Goal: Task Accomplishment & Management: Use online tool/utility

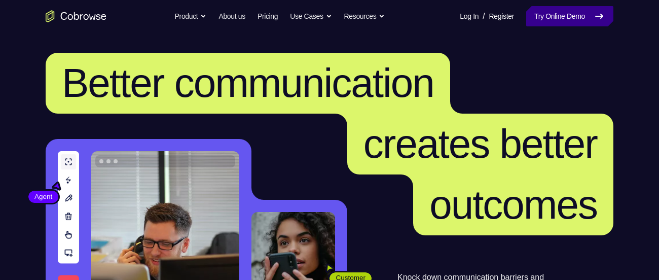
click at [571, 17] on link "Try Online Demo" at bounding box center [569, 16] width 87 height 20
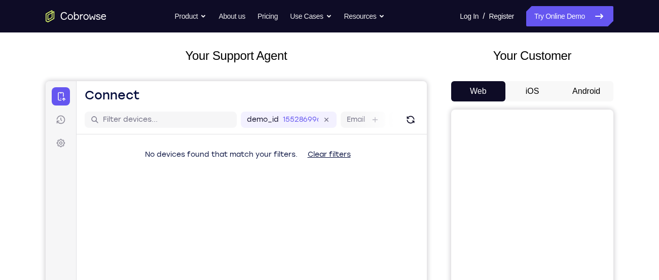
scroll to position [45, 0]
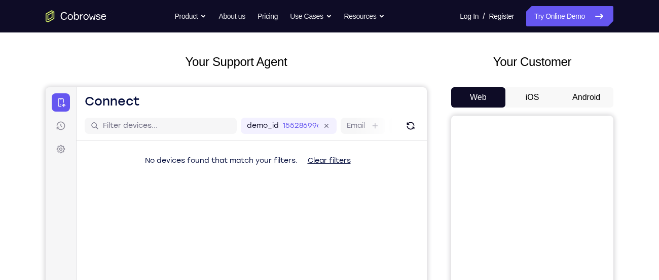
click at [585, 95] on button "Android" at bounding box center [586, 97] width 54 height 20
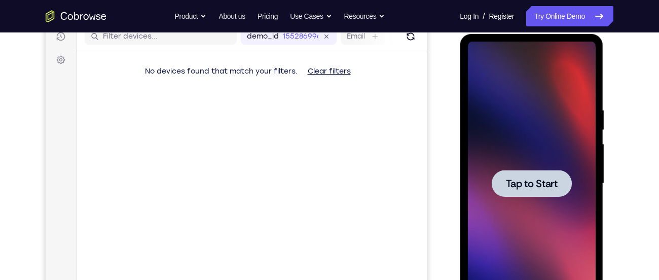
scroll to position [0, 0]
click at [548, 178] on span "Tap to Start" at bounding box center [531, 183] width 52 height 10
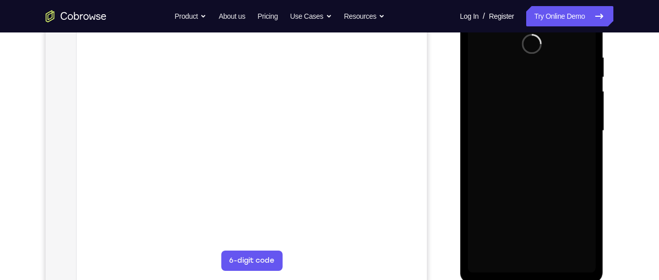
scroll to position [198, 0]
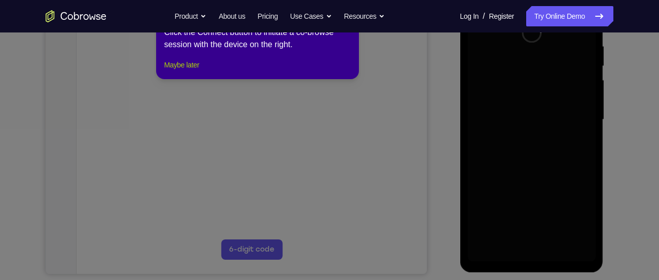
click at [180, 71] on button "Maybe later" at bounding box center [181, 65] width 35 height 12
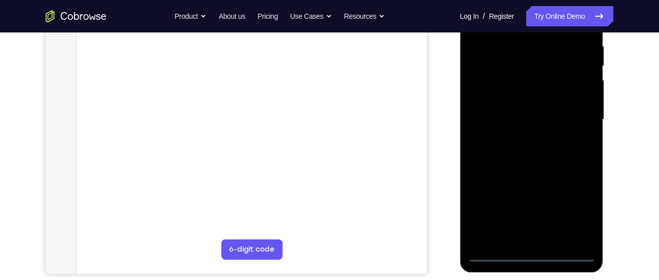
click at [530, 253] on div at bounding box center [531, 120] width 128 height 284
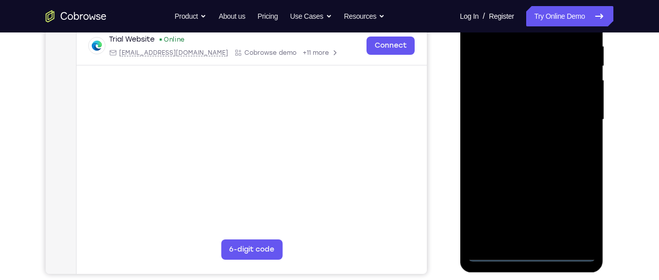
click at [577, 204] on div at bounding box center [531, 120] width 128 height 284
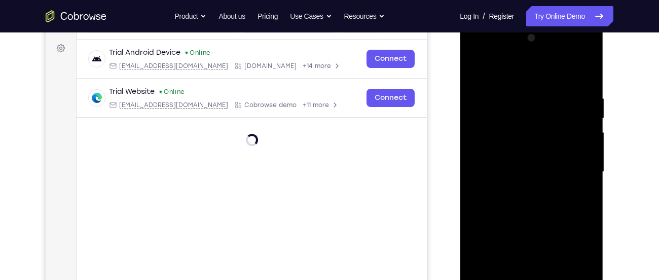
scroll to position [145, 0]
click at [501, 70] on div at bounding box center [531, 172] width 128 height 284
click at [579, 167] on div at bounding box center [531, 172] width 128 height 284
click at [521, 192] on div at bounding box center [531, 172] width 128 height 284
click at [532, 167] on div at bounding box center [531, 172] width 128 height 284
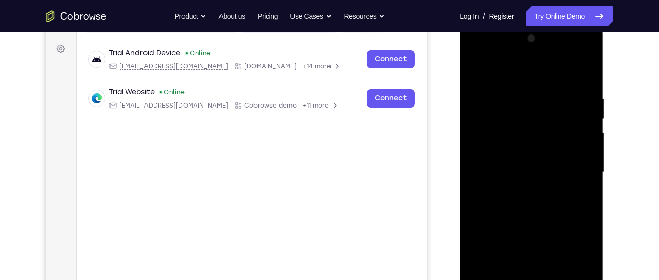
click at [537, 174] on div at bounding box center [531, 172] width 128 height 284
click at [535, 207] on div at bounding box center [531, 172] width 128 height 284
click at [533, 203] on div at bounding box center [531, 172] width 128 height 284
click at [584, 182] on div at bounding box center [531, 172] width 128 height 284
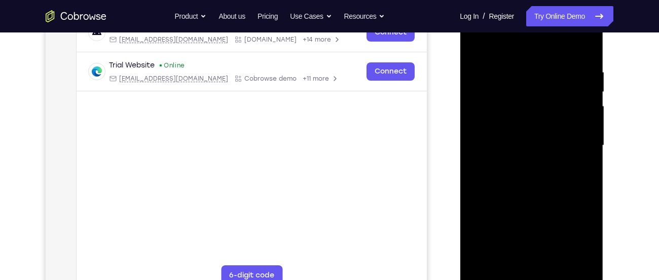
scroll to position [171, 0]
click at [517, 197] on div at bounding box center [531, 146] width 128 height 284
click at [583, 170] on div at bounding box center [531, 146] width 128 height 284
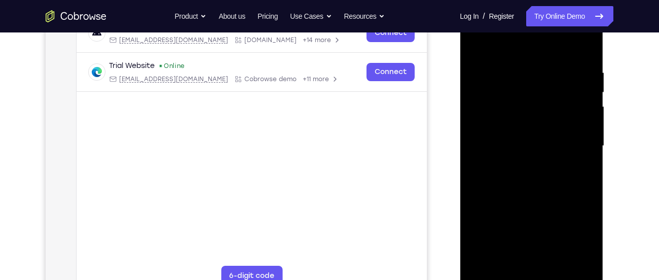
click at [583, 170] on div at bounding box center [531, 146] width 128 height 284
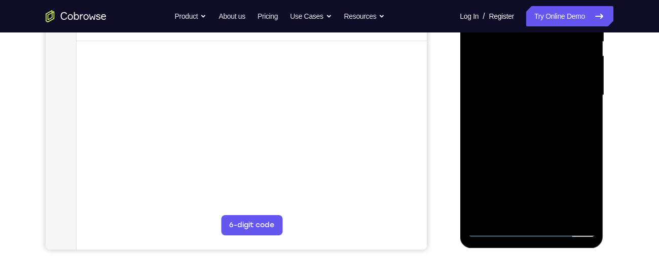
scroll to position [238, 0]
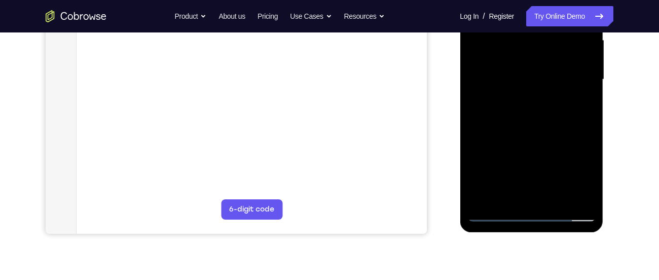
click at [550, 202] on div at bounding box center [531, 80] width 128 height 284
click at [533, 131] on div at bounding box center [531, 80] width 128 height 284
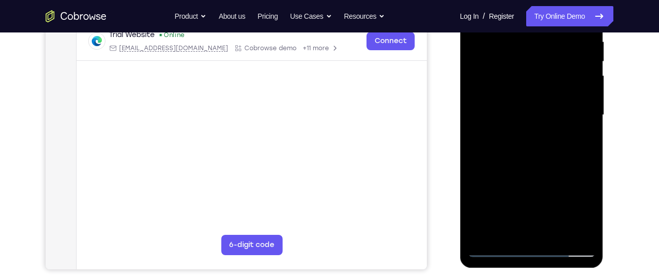
scroll to position [201, 0]
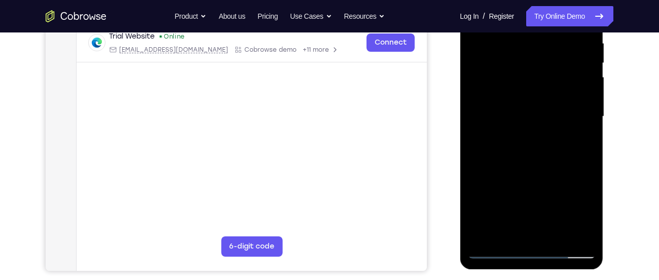
click at [575, 84] on div at bounding box center [531, 117] width 128 height 284
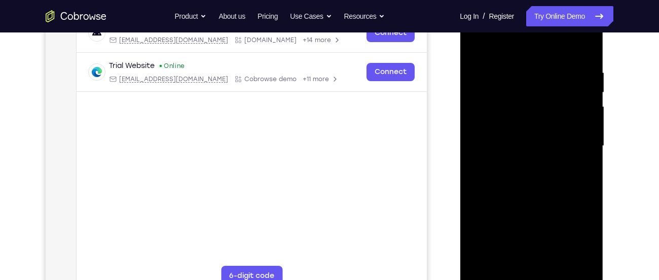
scroll to position [171, 0]
click at [476, 44] on div at bounding box center [531, 147] width 128 height 284
drag, startPoint x: 556, startPoint y: 221, endPoint x: 560, endPoint y: 142, distance: 79.2
click at [560, 142] on div at bounding box center [531, 147] width 128 height 284
drag, startPoint x: 558, startPoint y: 227, endPoint x: 550, endPoint y: 129, distance: 98.1
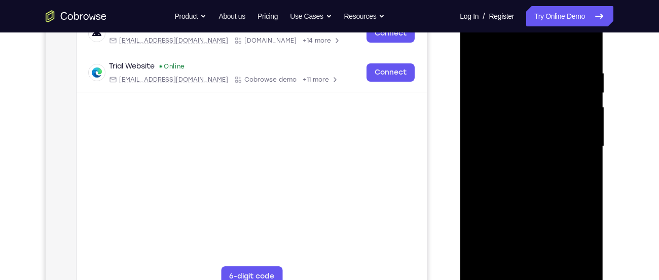
click at [550, 129] on div at bounding box center [531, 147] width 128 height 284
drag, startPoint x: 542, startPoint y: 234, endPoint x: 545, endPoint y: 153, distance: 81.1
click at [545, 153] on div at bounding box center [531, 147] width 128 height 284
drag, startPoint x: 543, startPoint y: 243, endPoint x: 547, endPoint y: 151, distance: 92.9
click at [547, 151] on div at bounding box center [531, 147] width 128 height 284
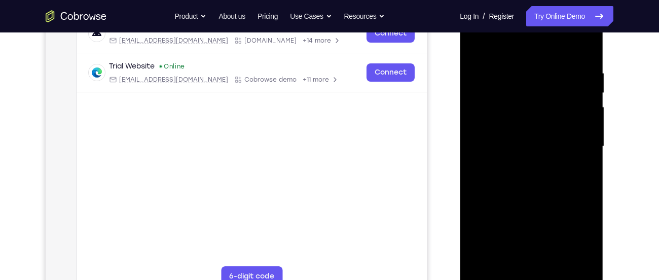
drag, startPoint x: 545, startPoint y: 228, endPoint x: 548, endPoint y: 141, distance: 86.7
click at [548, 141] on div at bounding box center [531, 147] width 128 height 284
drag, startPoint x: 552, startPoint y: 231, endPoint x: 552, endPoint y: 142, distance: 89.2
click at [552, 142] on div at bounding box center [531, 147] width 128 height 284
drag, startPoint x: 545, startPoint y: 233, endPoint x: 548, endPoint y: 150, distance: 82.7
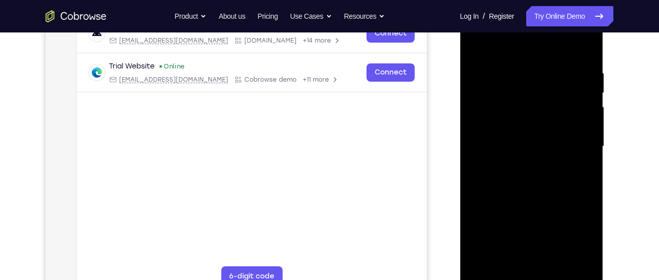
click at [548, 150] on div at bounding box center [531, 147] width 128 height 284
drag, startPoint x: 546, startPoint y: 250, endPoint x: 545, endPoint y: 160, distance: 90.7
click at [545, 160] on div at bounding box center [531, 147] width 128 height 284
drag, startPoint x: 541, startPoint y: 251, endPoint x: 541, endPoint y: 147, distance: 103.9
click at [541, 147] on div at bounding box center [531, 147] width 128 height 284
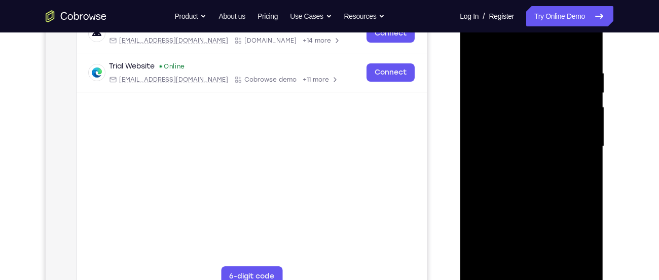
drag, startPoint x: 543, startPoint y: 248, endPoint x: 543, endPoint y: 153, distance: 95.3
click at [543, 153] on div at bounding box center [531, 147] width 128 height 284
drag, startPoint x: 543, startPoint y: 224, endPoint x: 537, endPoint y: 138, distance: 85.8
click at [537, 138] on div at bounding box center [531, 147] width 128 height 284
click at [525, 225] on div at bounding box center [531, 147] width 128 height 284
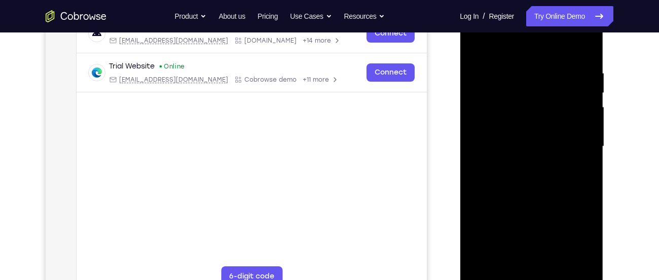
click at [517, 43] on div at bounding box center [531, 147] width 128 height 284
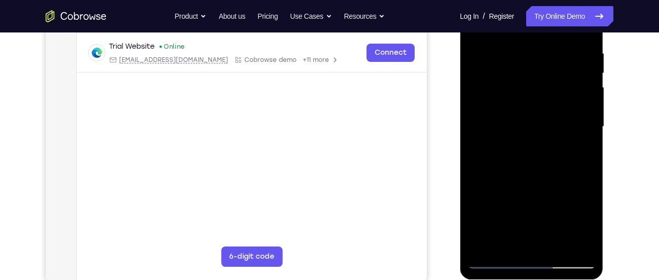
scroll to position [192, 0]
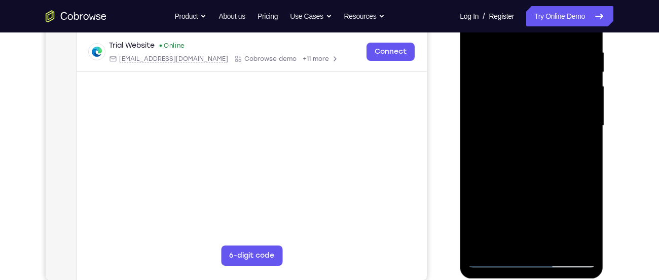
click at [498, 256] on div at bounding box center [531, 126] width 128 height 284
click at [498, 261] on div at bounding box center [531, 126] width 128 height 284
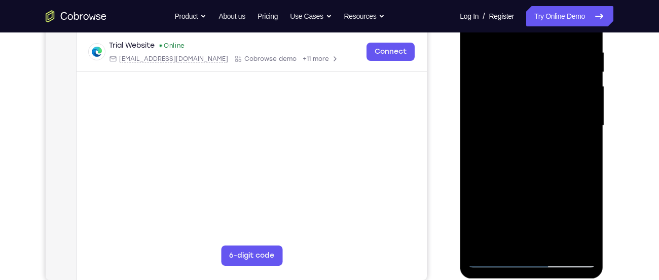
drag, startPoint x: 542, startPoint y: 189, endPoint x: 542, endPoint y: 204, distance: 15.2
click at [542, 204] on div at bounding box center [531, 126] width 128 height 284
click at [514, 45] on div at bounding box center [531, 126] width 128 height 284
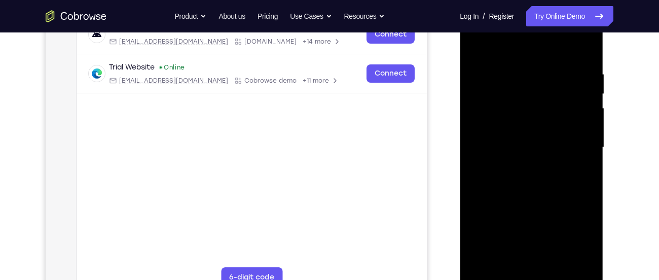
scroll to position [167, 0]
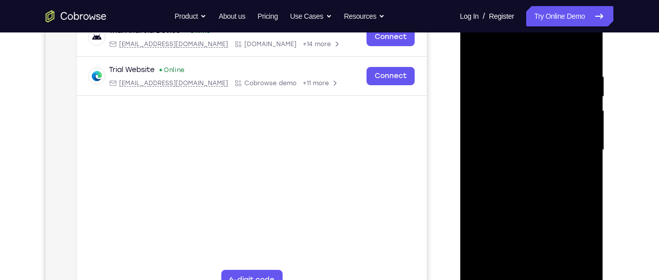
click at [584, 47] on div at bounding box center [531, 150] width 128 height 284
drag, startPoint x: 545, startPoint y: 141, endPoint x: 551, endPoint y: 40, distance: 102.1
click at [551, 40] on div at bounding box center [531, 150] width 128 height 284
drag, startPoint x: 533, startPoint y: 216, endPoint x: 533, endPoint y: 117, distance: 99.8
click at [533, 117] on div at bounding box center [531, 150] width 128 height 284
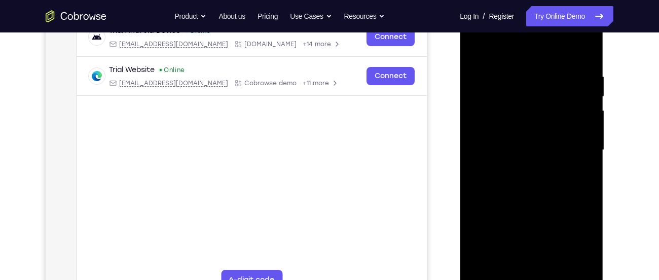
drag, startPoint x: 537, startPoint y: 195, endPoint x: 543, endPoint y: 113, distance: 81.8
click at [543, 113] on div at bounding box center [531, 150] width 128 height 284
drag, startPoint x: 539, startPoint y: 228, endPoint x: 556, endPoint y: 75, distance: 153.5
click at [556, 75] on div at bounding box center [531, 150] width 128 height 284
drag, startPoint x: 532, startPoint y: 213, endPoint x: 537, endPoint y: 98, distance: 114.6
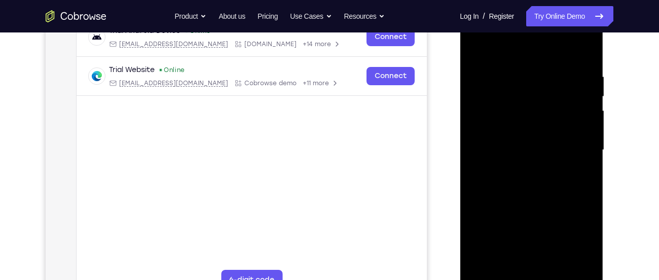
click at [537, 98] on div at bounding box center [531, 150] width 128 height 284
click at [552, 266] on div at bounding box center [531, 150] width 128 height 284
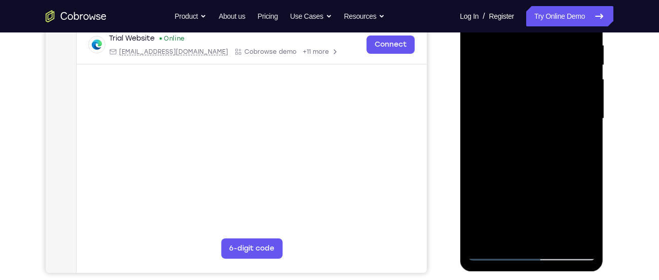
scroll to position [232, 0]
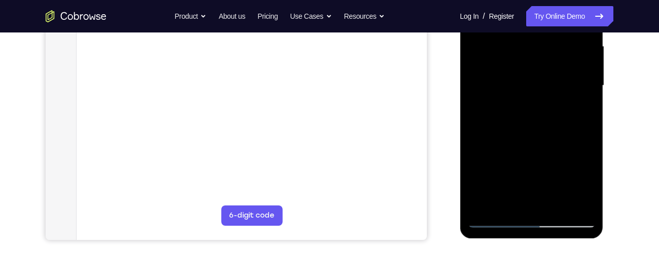
click at [494, 222] on div at bounding box center [531, 86] width 128 height 284
click at [532, 221] on div at bounding box center [531, 86] width 128 height 284
click at [570, 181] on div at bounding box center [531, 86] width 128 height 284
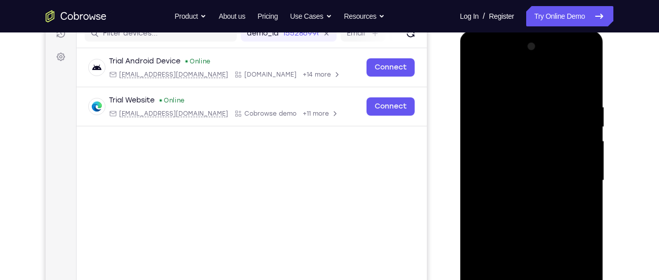
scroll to position [136, 0]
click at [576, 61] on div at bounding box center [531, 181] width 128 height 284
click at [486, 61] on div at bounding box center [531, 181] width 128 height 284
click at [524, 124] on div at bounding box center [531, 181] width 128 height 284
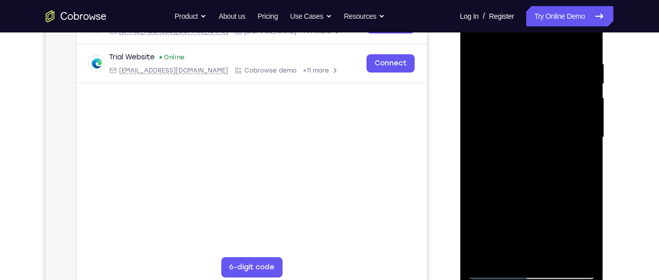
scroll to position [179, 0]
click at [552, 186] on div at bounding box center [531, 138] width 128 height 284
drag, startPoint x: 552, startPoint y: 186, endPoint x: 542, endPoint y: 111, distance: 75.7
click at [542, 111] on div at bounding box center [531, 138] width 128 height 284
drag, startPoint x: 558, startPoint y: 240, endPoint x: 546, endPoint y: 123, distance: 117.7
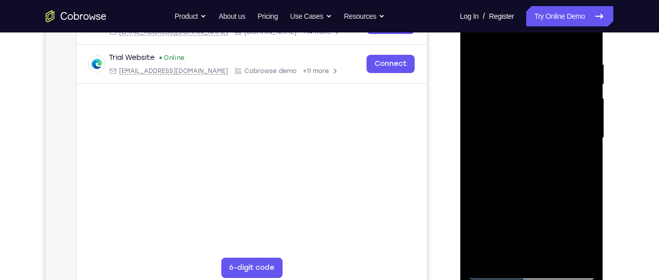
click at [546, 123] on div at bounding box center [531, 138] width 128 height 284
drag, startPoint x: 532, startPoint y: 250, endPoint x: 535, endPoint y: 142, distance: 108.0
click at [535, 142] on div at bounding box center [531, 138] width 128 height 284
drag, startPoint x: 535, startPoint y: 142, endPoint x: 528, endPoint y: 60, distance: 81.9
click at [528, 60] on div at bounding box center [531, 138] width 128 height 284
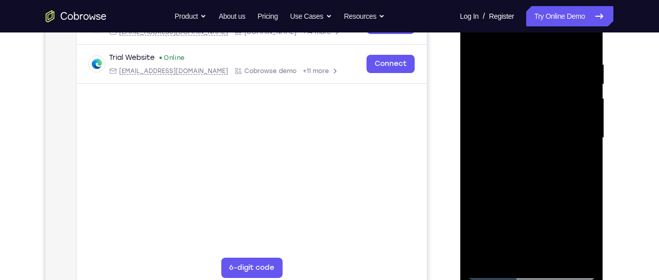
click at [493, 273] on div at bounding box center [531, 138] width 128 height 284
drag, startPoint x: 525, startPoint y: 242, endPoint x: 529, endPoint y: 168, distance: 74.1
click at [529, 168] on div at bounding box center [531, 138] width 128 height 284
click at [529, 151] on div at bounding box center [531, 138] width 128 height 284
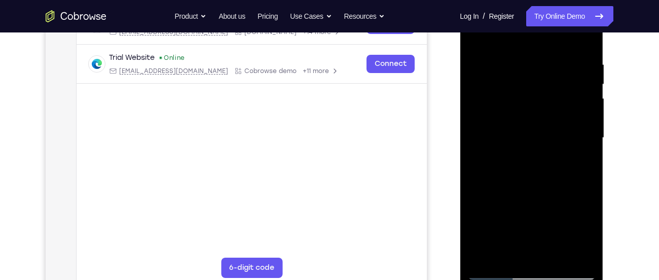
click at [529, 151] on div at bounding box center [531, 138] width 128 height 284
click at [581, 180] on div at bounding box center [531, 138] width 128 height 284
click at [521, 170] on div at bounding box center [531, 138] width 128 height 284
click at [491, 186] on div at bounding box center [531, 138] width 128 height 284
click at [496, 186] on div at bounding box center [531, 138] width 128 height 284
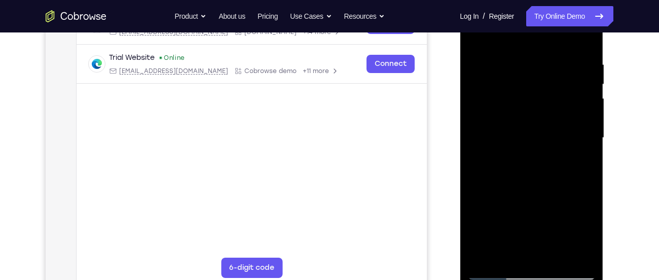
click at [502, 185] on div at bounding box center [531, 138] width 128 height 284
click at [505, 185] on div at bounding box center [531, 138] width 128 height 284
click at [509, 185] on div at bounding box center [531, 138] width 128 height 284
click at [506, 186] on div at bounding box center [531, 138] width 128 height 284
click at [508, 185] on div at bounding box center [531, 138] width 128 height 284
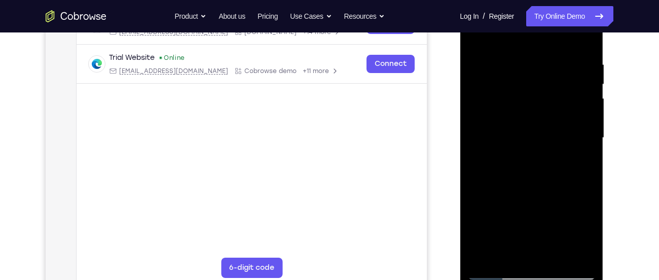
click at [511, 185] on div at bounding box center [531, 138] width 128 height 284
click at [517, 185] on div at bounding box center [531, 138] width 128 height 284
click at [525, 184] on div at bounding box center [531, 138] width 128 height 284
drag, startPoint x: 511, startPoint y: 214, endPoint x: 501, endPoint y: 114, distance: 100.9
click at [501, 114] on div at bounding box center [531, 138] width 128 height 284
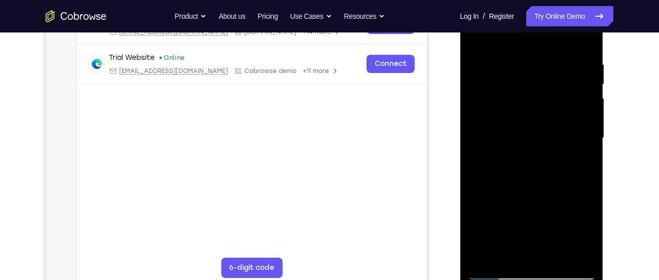
drag, startPoint x: 535, startPoint y: 222, endPoint x: 526, endPoint y: 144, distance: 78.6
click at [526, 144] on div at bounding box center [531, 138] width 128 height 284
